Goal: Task Accomplishment & Management: Use online tool/utility

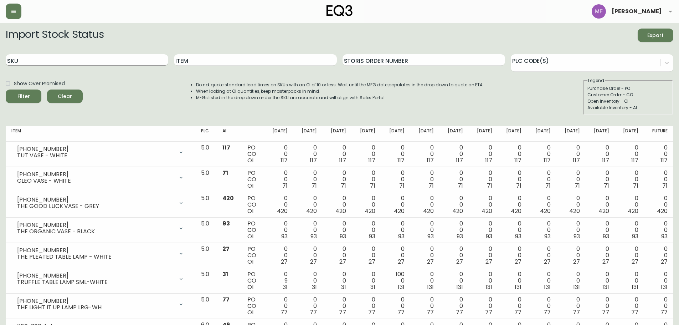
click at [96, 59] on input "SKU" at bounding box center [87, 59] width 162 height 11
paste input "3190-492-8"
type input "3190-492-8"
click at [6, 89] on button "Filter" at bounding box center [24, 96] width 36 height 14
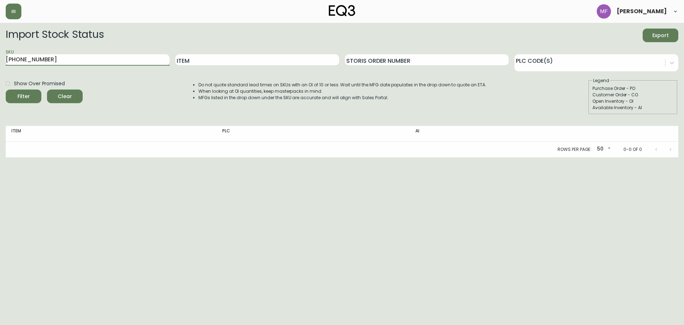
click at [642, 7] on div "[PERSON_NAME]" at bounding box center [638, 11] width 82 height 14
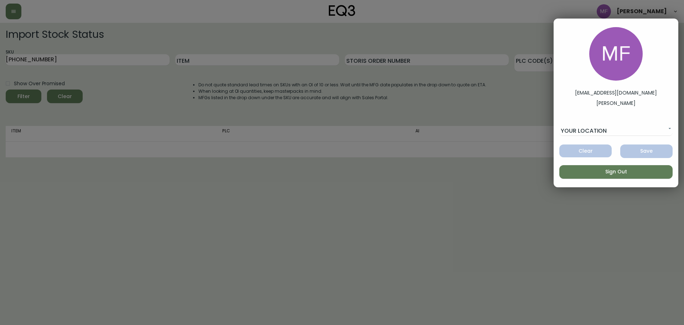
click at [424, 120] on div at bounding box center [342, 162] width 684 height 325
